Goal: Transaction & Acquisition: Purchase product/service

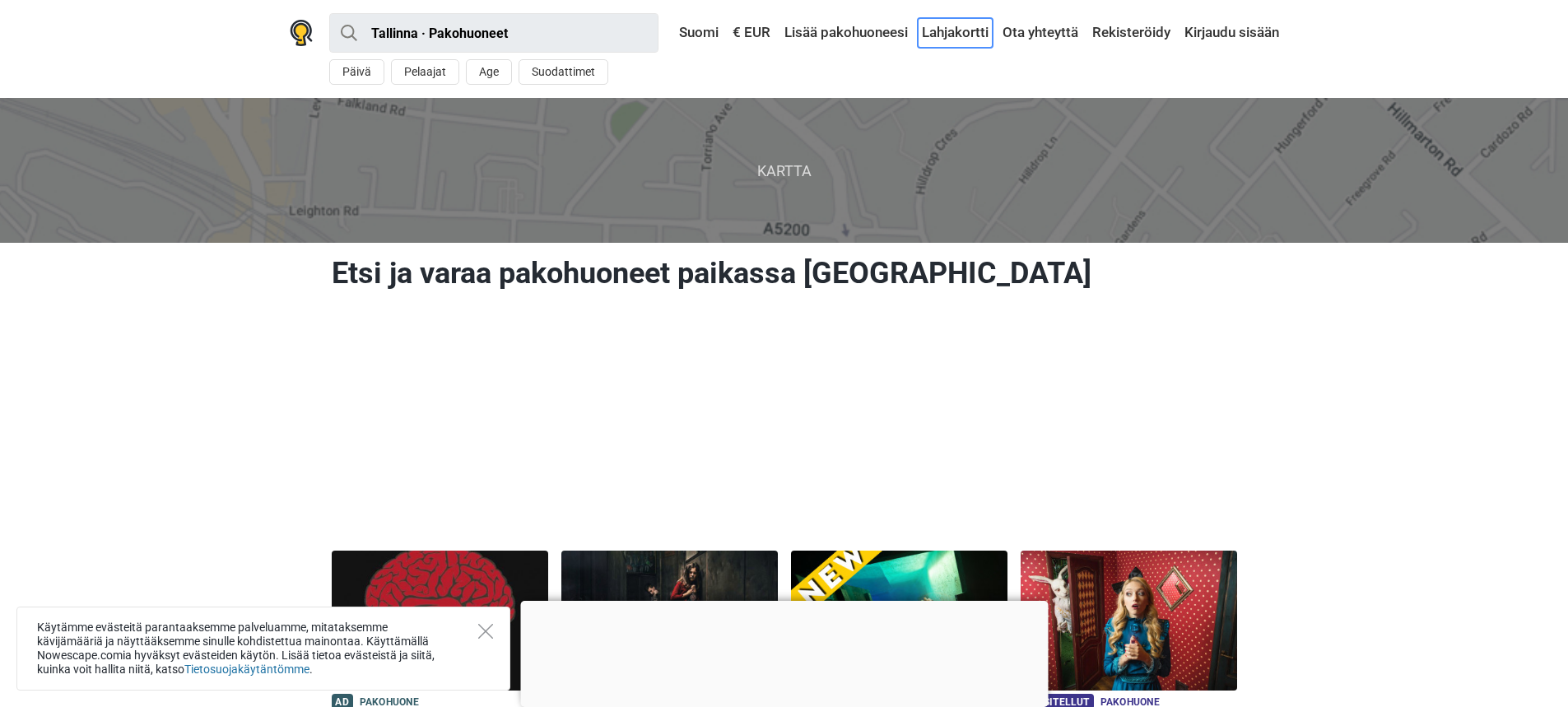
click at [953, 33] on link "Lahjakortti" at bounding box center [955, 32] width 75 height 29
click at [636, 37] on input "Tallinna · Pakohuoneet" at bounding box center [493, 32] width 329 height 39
type input "Tallinna"
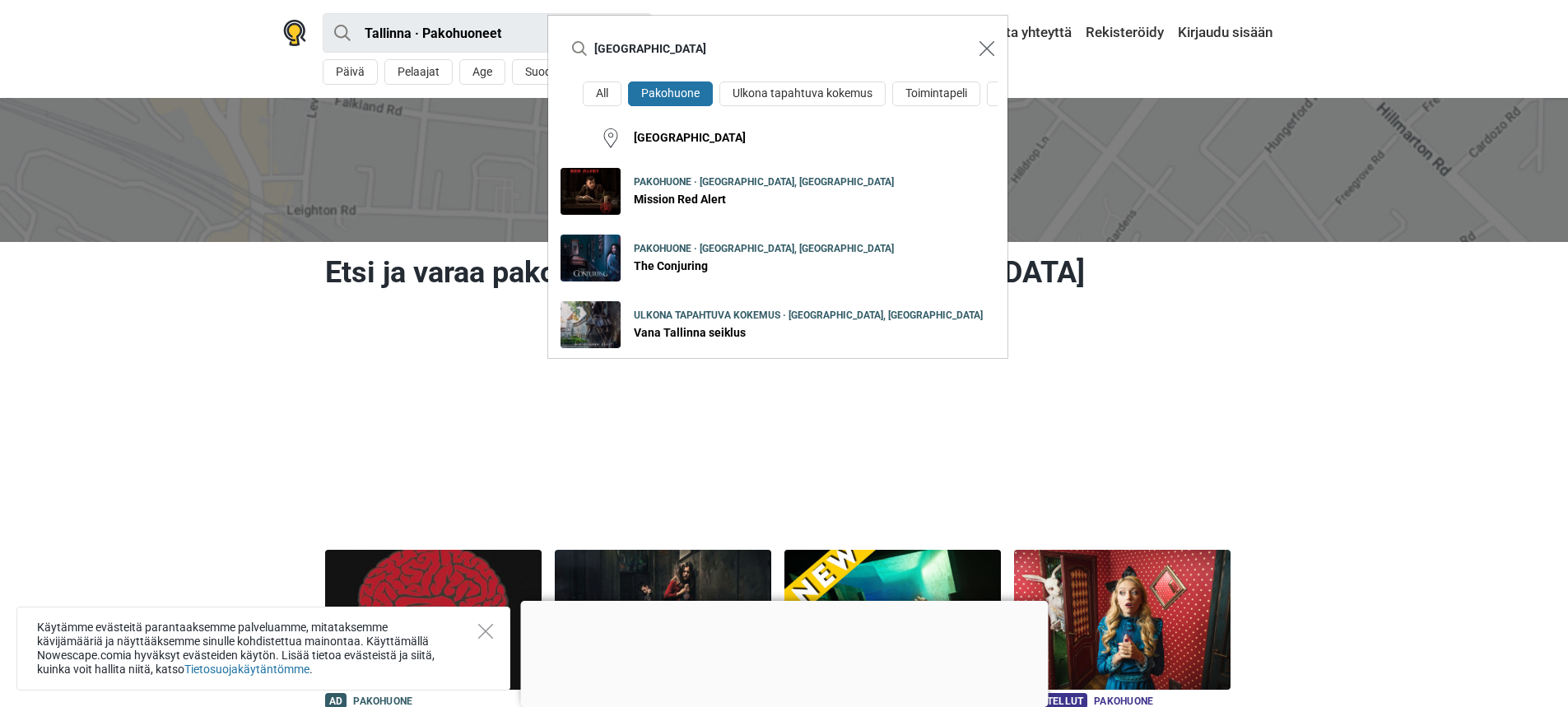
click at [988, 48] on img "Close modal" at bounding box center [986, 48] width 15 height 15
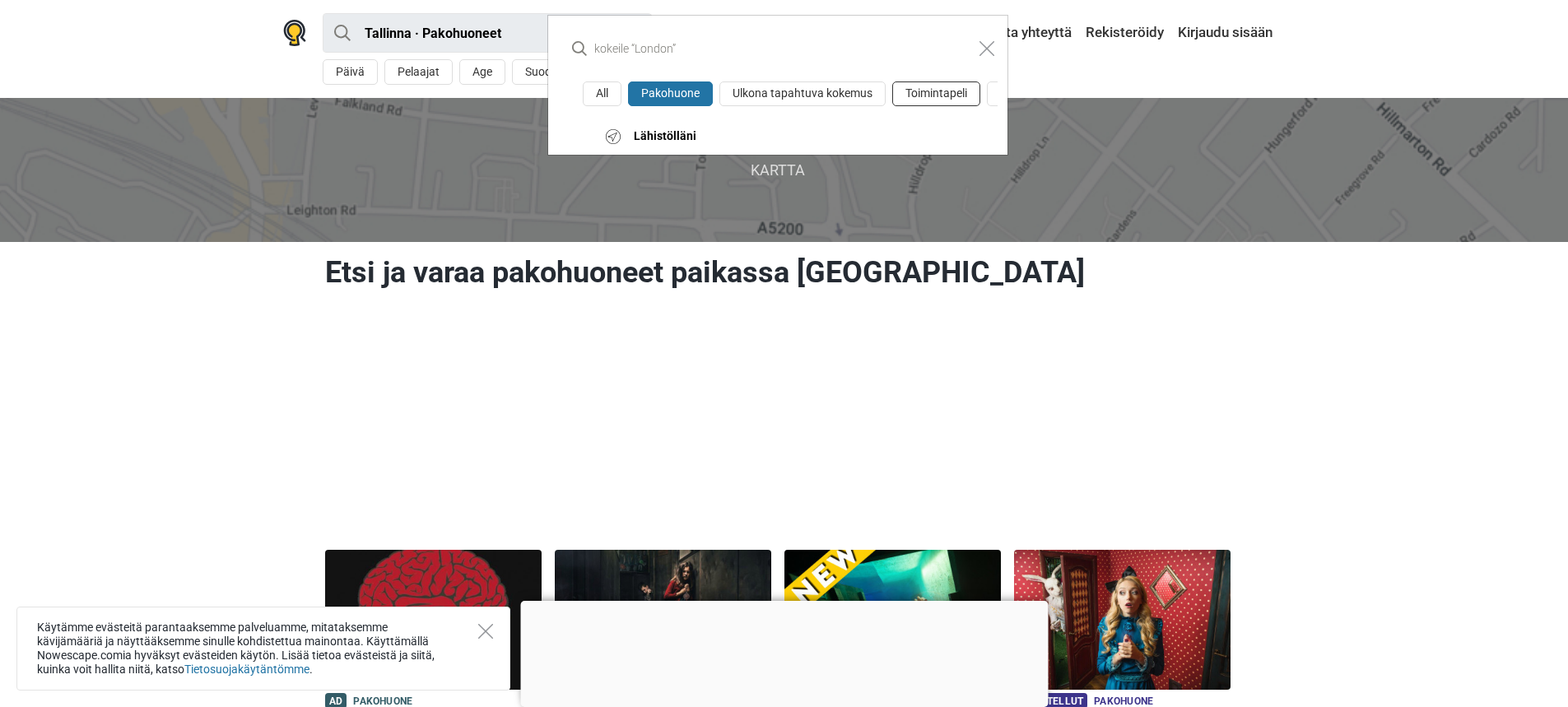
click at [952, 94] on button "Toimintapeli" at bounding box center [936, 94] width 88 height 26
type input "Tallinna · Toimintapeli"
click at [983, 50] on img "Close modal" at bounding box center [986, 48] width 15 height 15
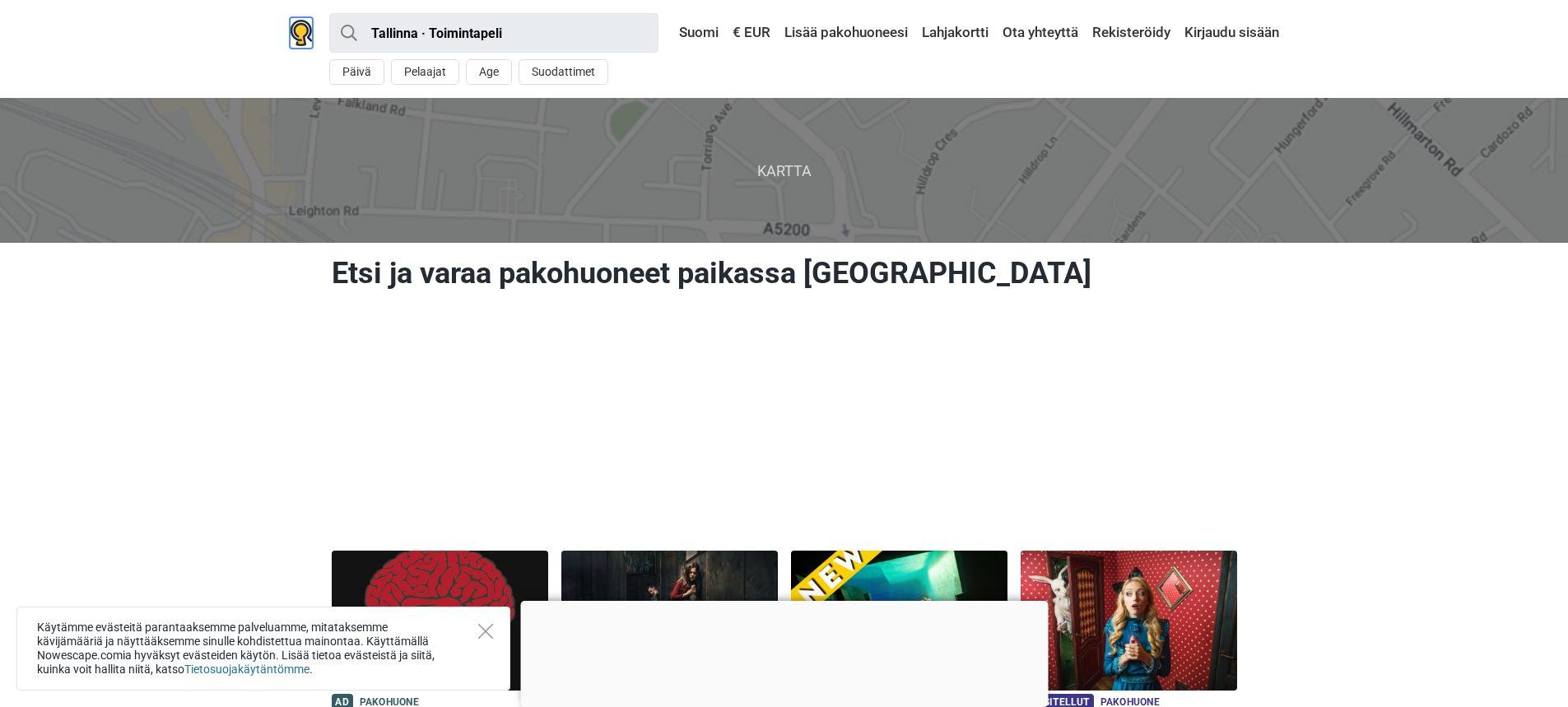
click at [305, 31] on img at bounding box center [301, 32] width 23 height 27
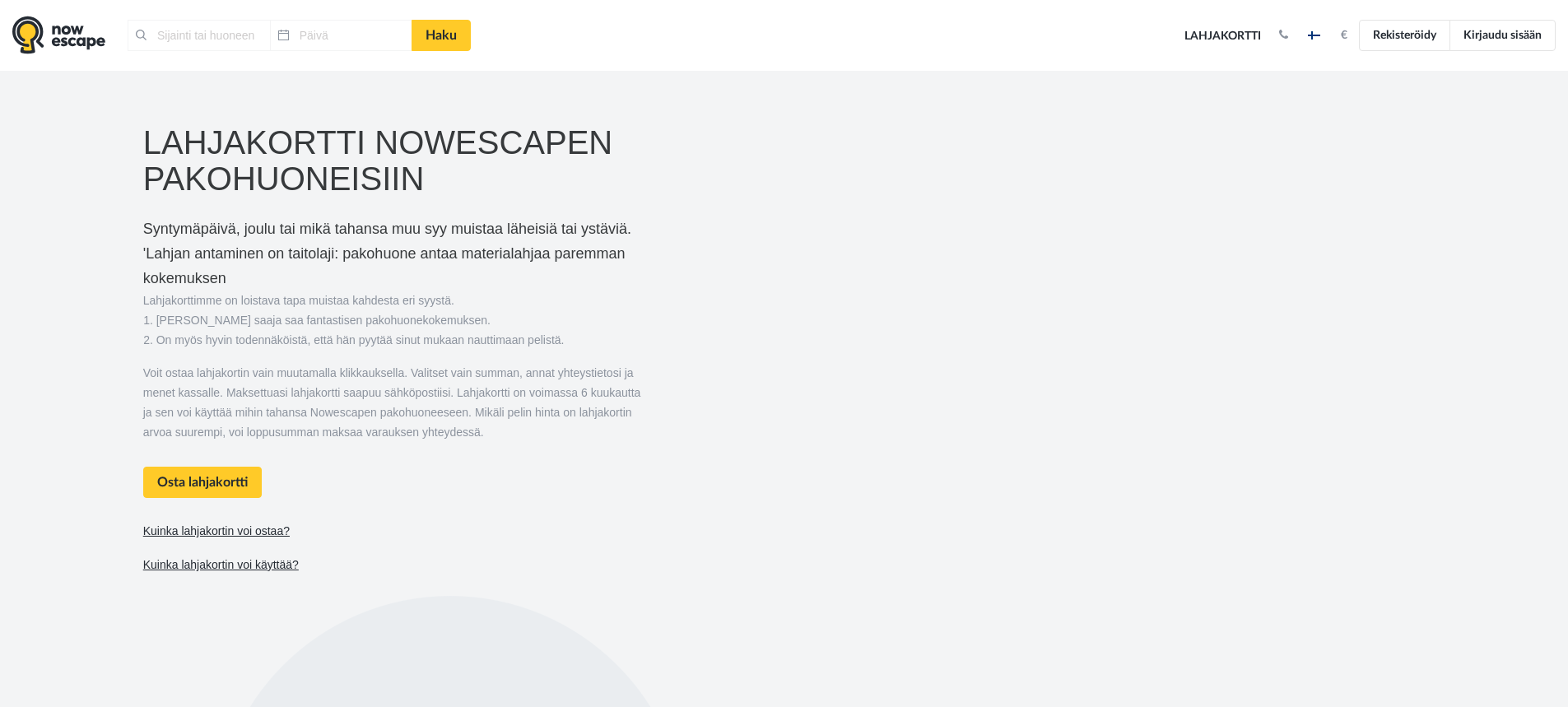
type input "[GEOGRAPHIC_DATA], [GEOGRAPHIC_DATA]"
type input "[DATE]"
click at [254, 570] on link "Kuinka lahjakortin voi käyttää?" at bounding box center [221, 565] width 155 height 14
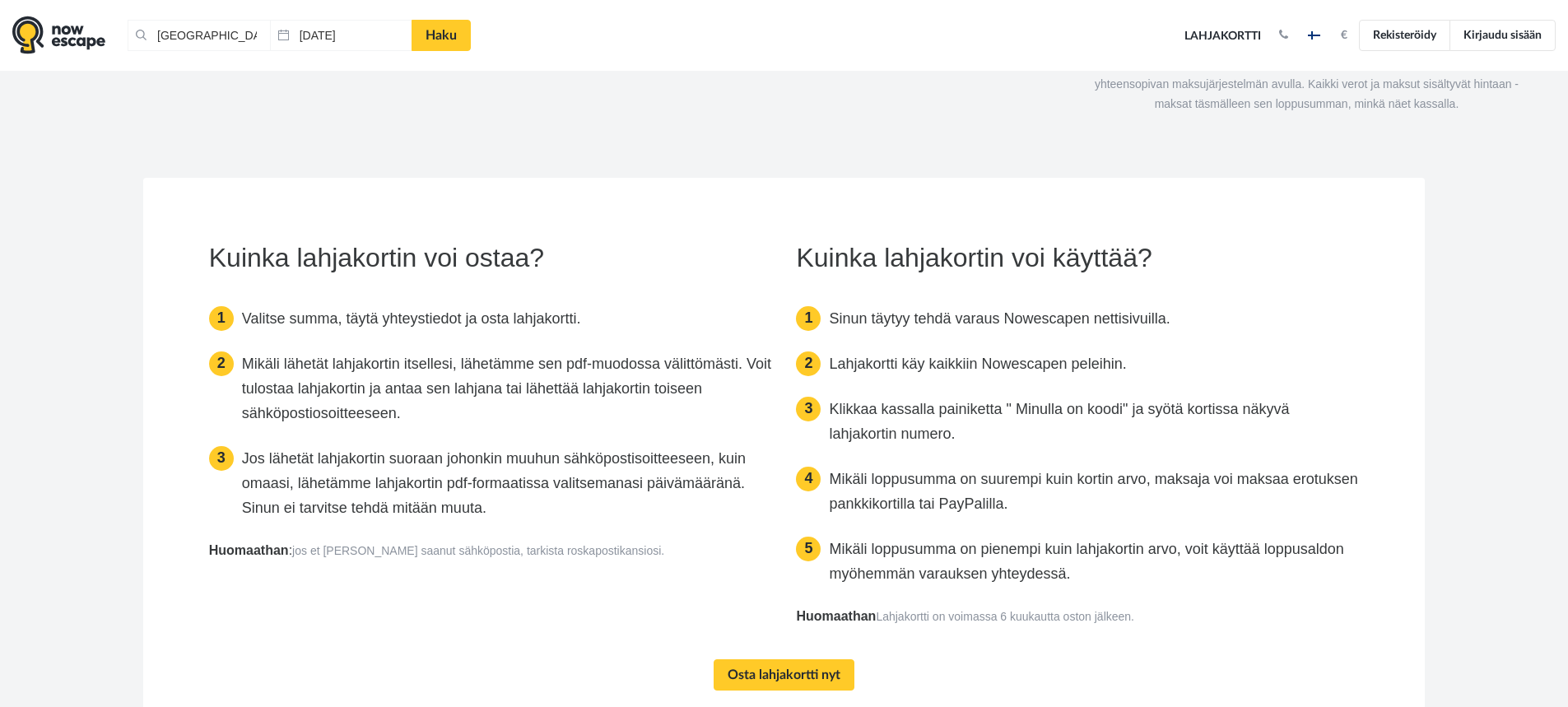
scroll to position [2868, 0]
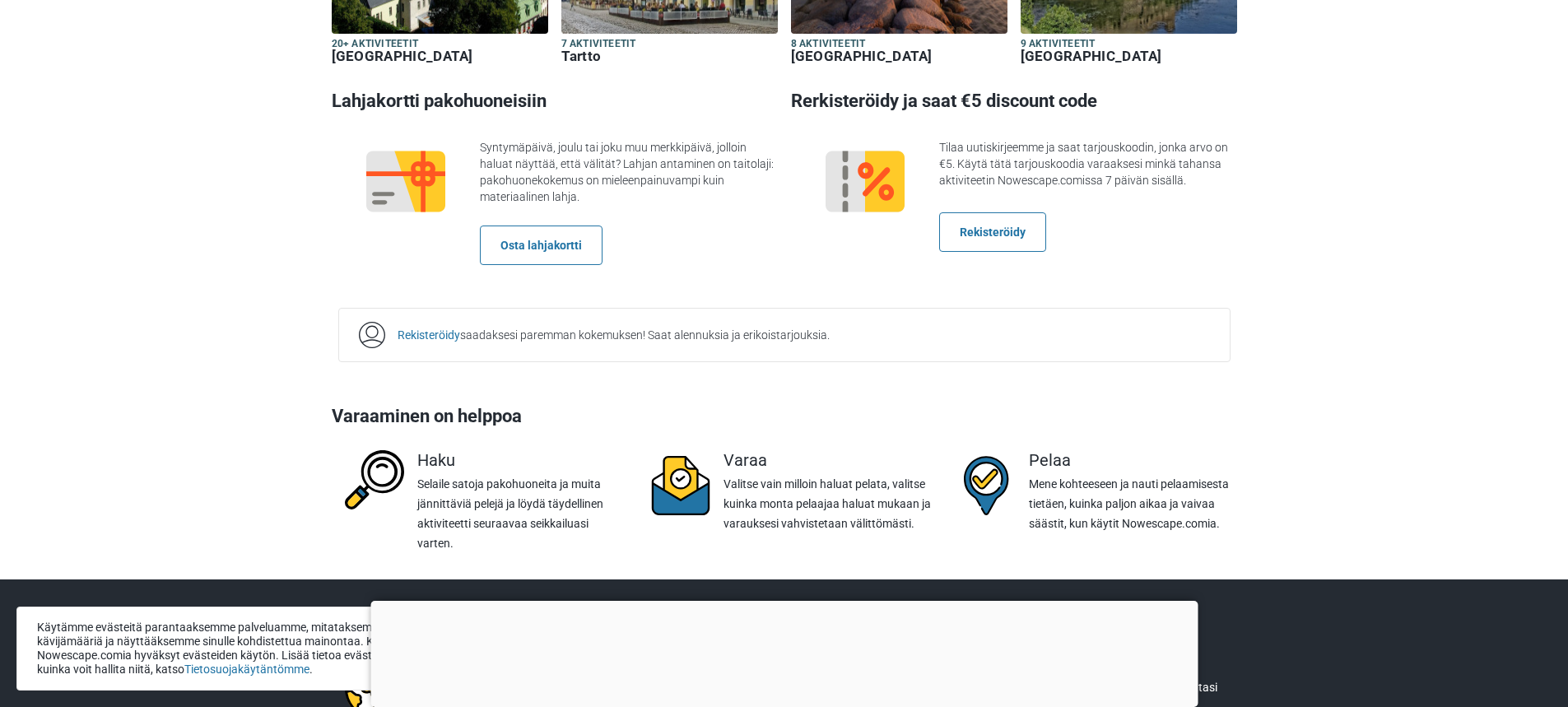
scroll to position [2708, 0]
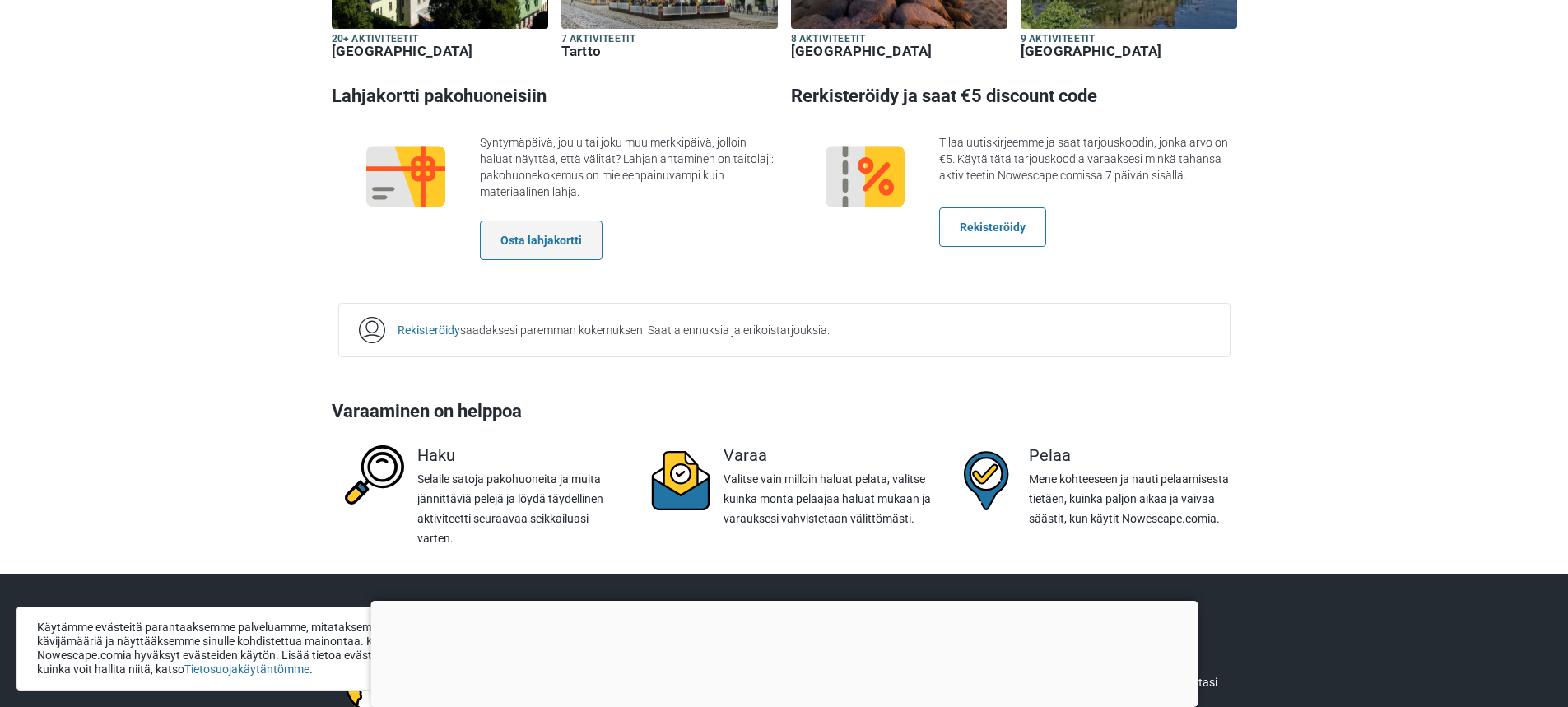
click at [533, 221] on link "Osta lahjakortti" at bounding box center [541, 241] width 123 height 39
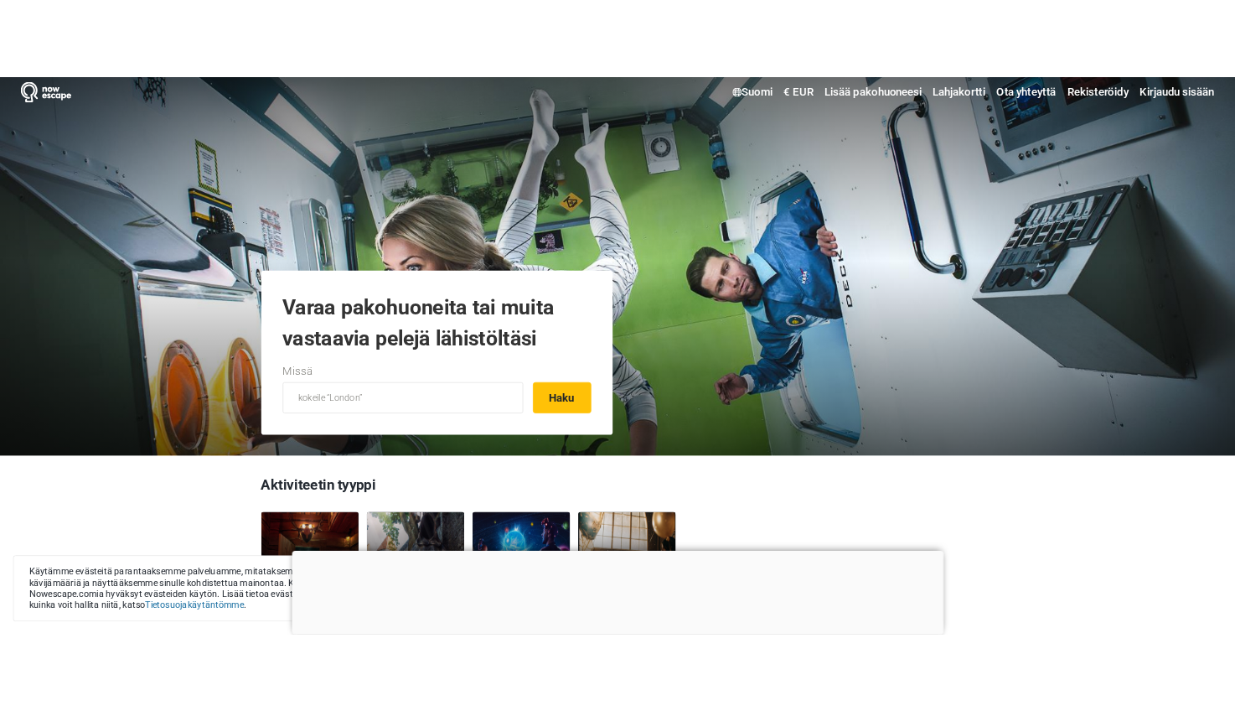
scroll to position [19, 0]
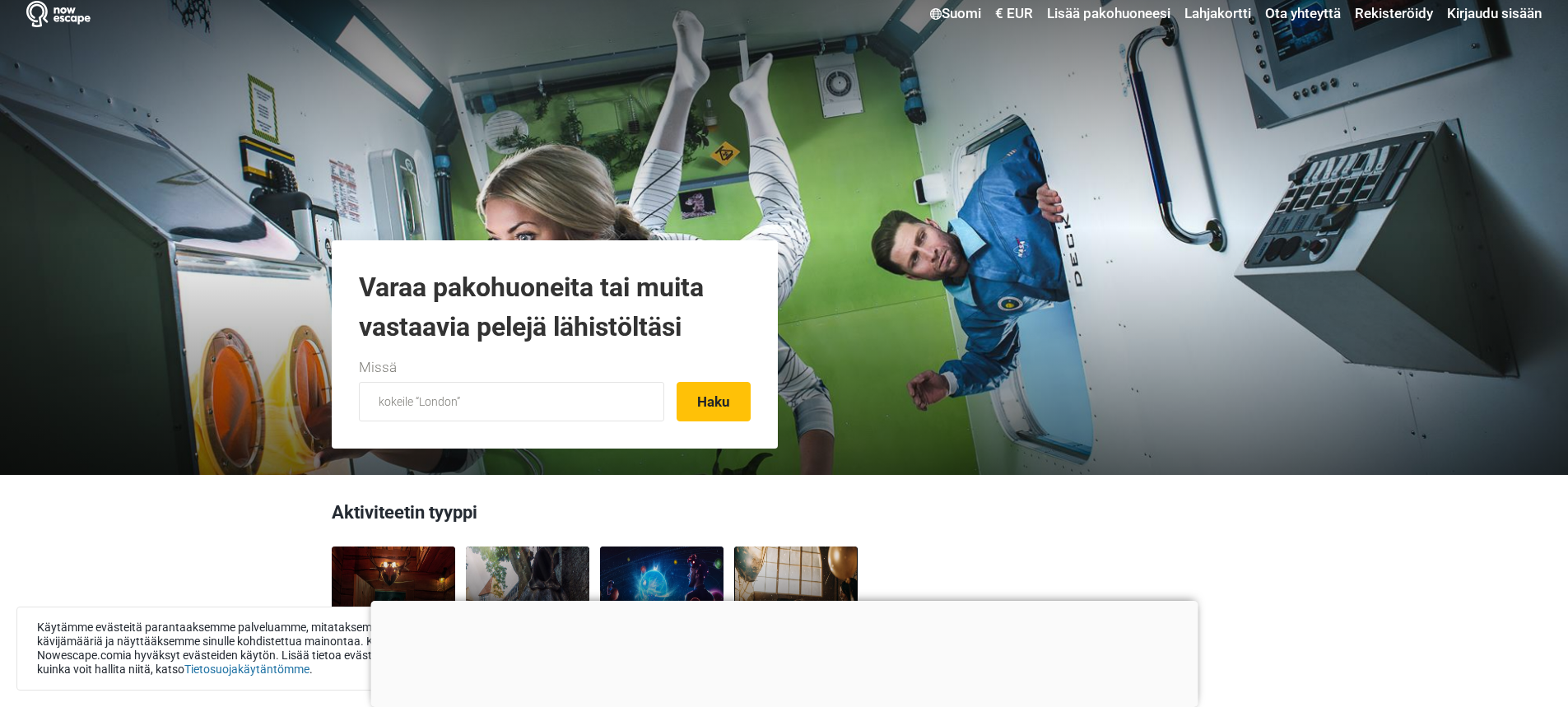
click at [360, 459] on div "Suomi Valitse haluamasi kieli English Русский Eesti [GEOGRAPHIC_DATA] Українськ…" at bounding box center [784, 228] width 1568 height 494
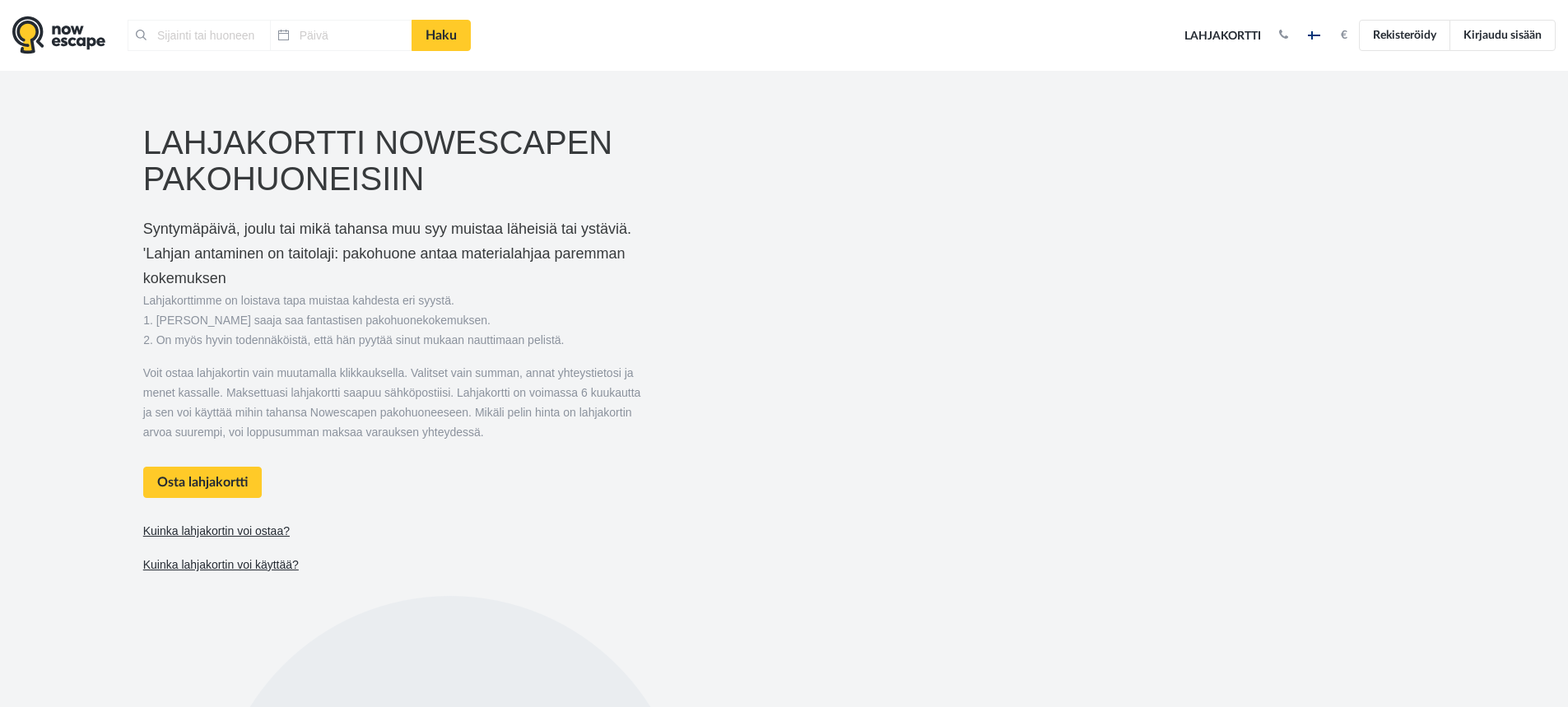
type input "[GEOGRAPHIC_DATA], [GEOGRAPHIC_DATA]"
type input "[DATE]"
click at [231, 526] on link "Kuinka lahjakortin voi ostaa?" at bounding box center [216, 531] width 146 height 14
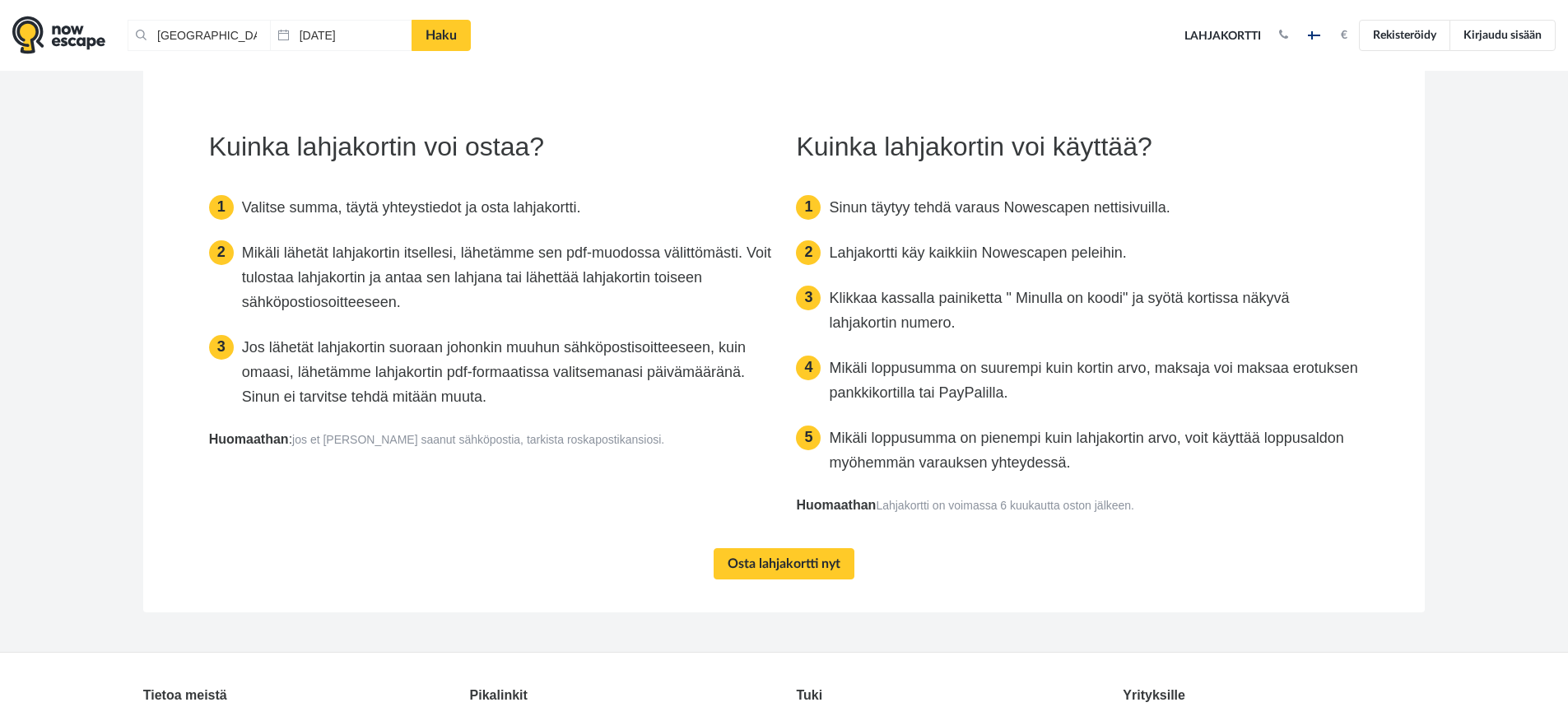
scroll to position [2868, 0]
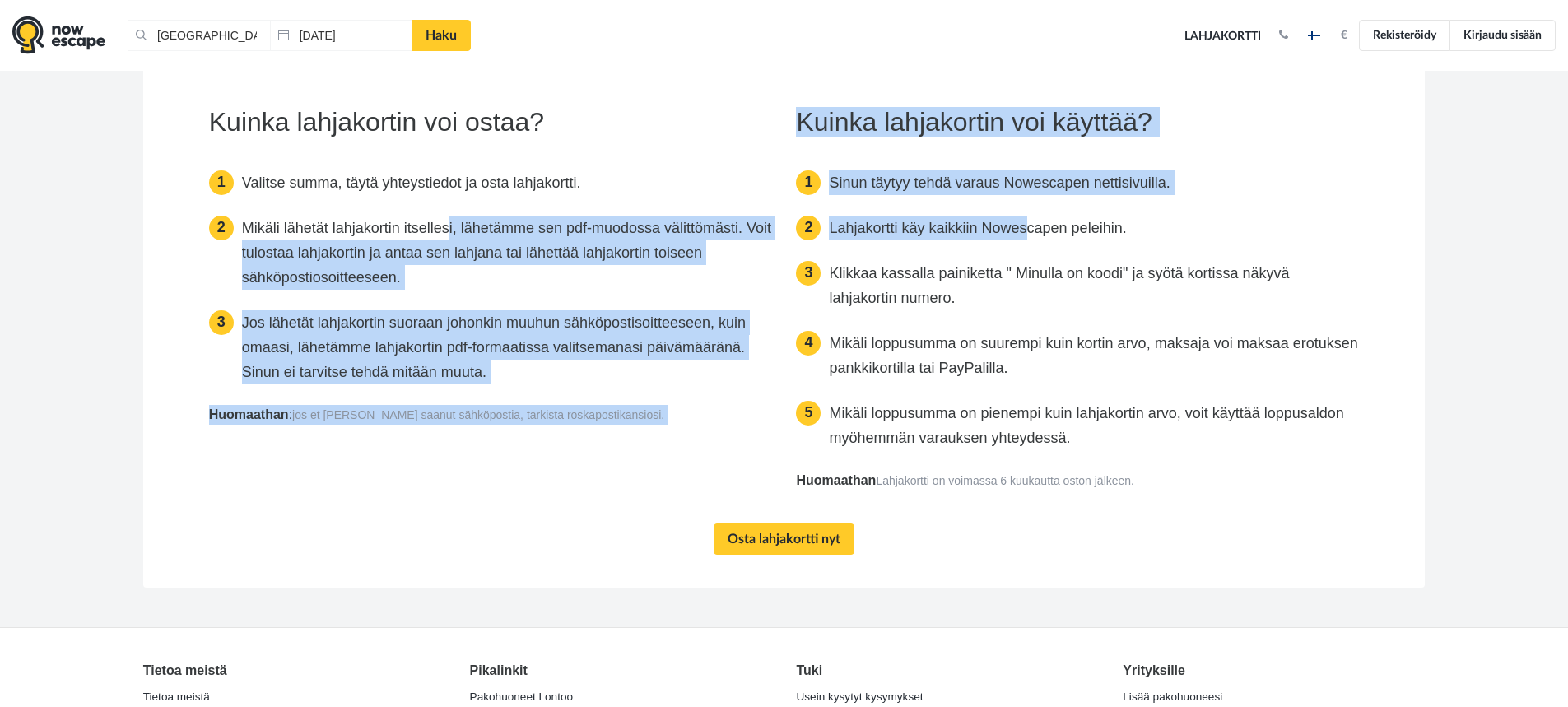
drag, startPoint x: 450, startPoint y: 217, endPoint x: 1033, endPoint y: 186, distance: 583.8
click at [1033, 186] on div "Kuinka lahjakortin voi ostaa? Valitse summa, täytä yhteystiedot ja osta lahjako…" at bounding box center [784, 305] width 1175 height 395
